Goal: Transaction & Acquisition: Download file/media

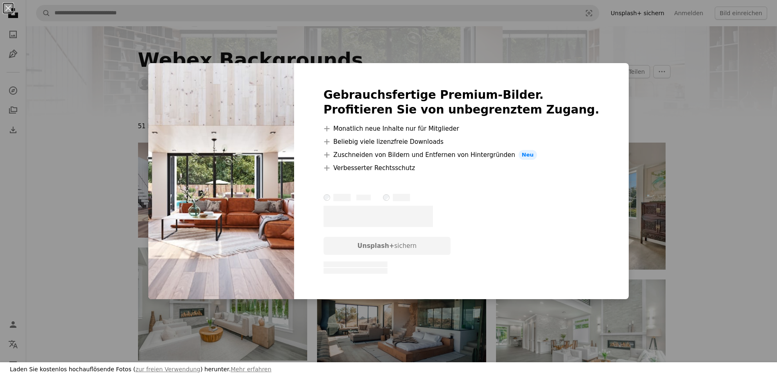
scroll to position [82, 0]
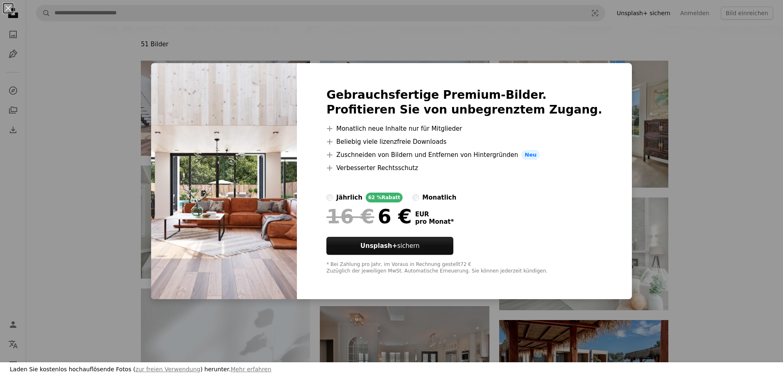
click at [689, 100] on div "An X shape Laden Sie kostenlos hochauflösende Fotos ( zur freien Verwendung ) h…" at bounding box center [391, 188] width 783 height 377
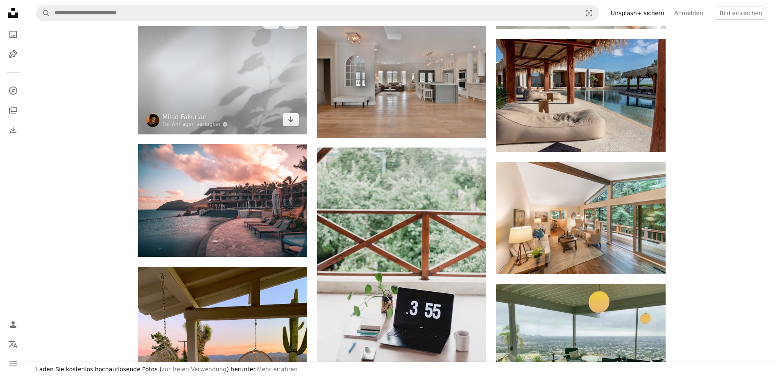
scroll to position [369, 0]
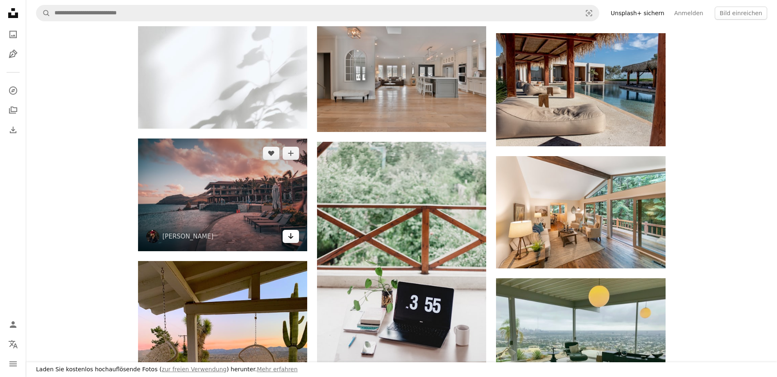
click at [290, 236] on icon "Arrow pointing down" at bounding box center [291, 236] width 7 height 10
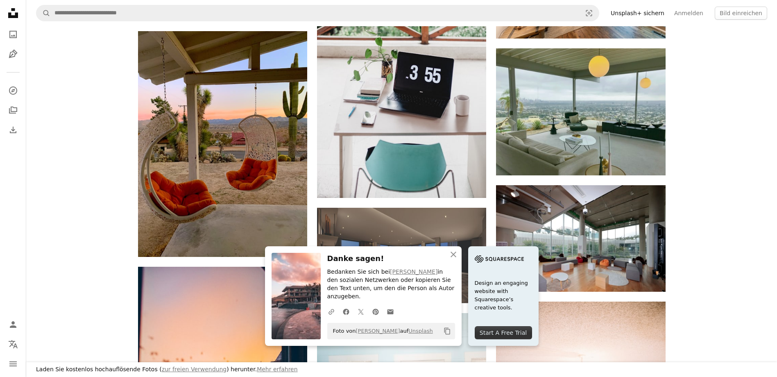
scroll to position [614, 0]
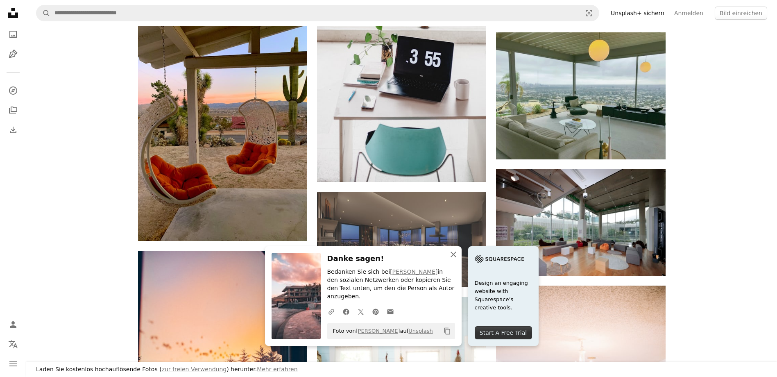
click at [455, 257] on icon "button" at bounding box center [454, 254] width 6 height 6
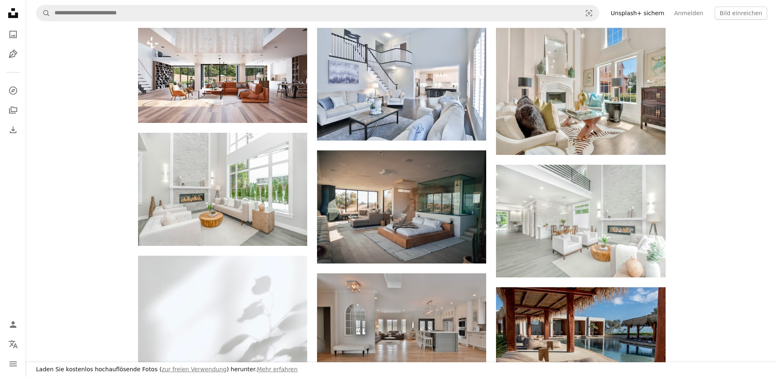
scroll to position [123, 0]
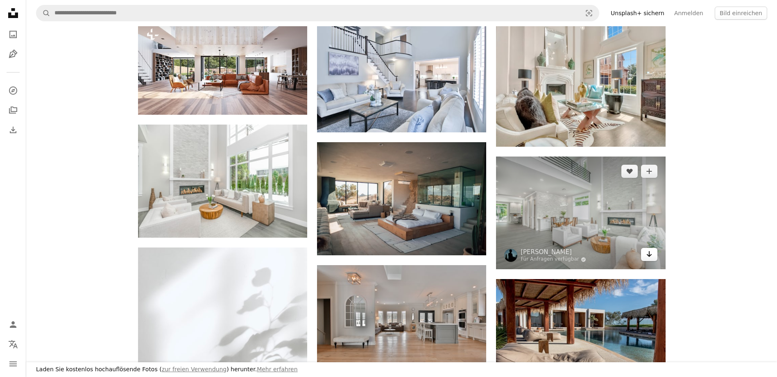
click at [648, 258] on icon "Arrow pointing down" at bounding box center [649, 254] width 7 height 10
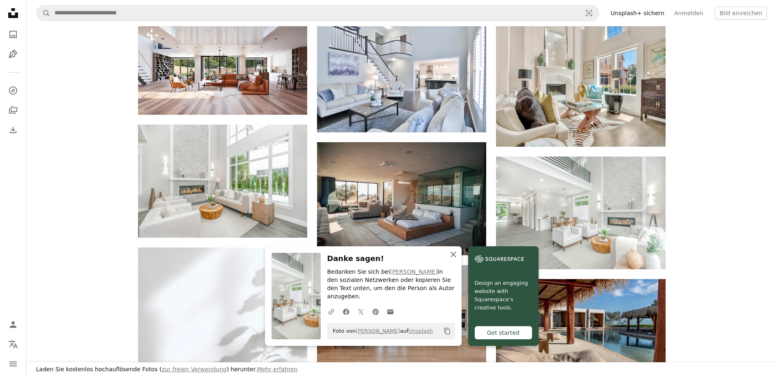
click at [452, 257] on icon "button" at bounding box center [454, 254] width 6 height 6
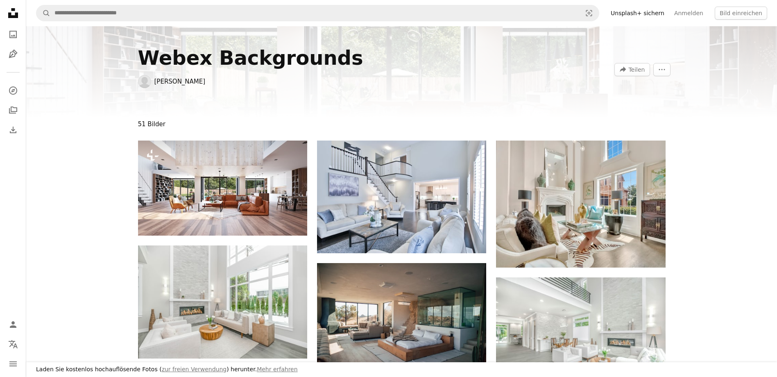
scroll to position [0, 0]
